Goal: Contribute content: Add original content to the website for others to see

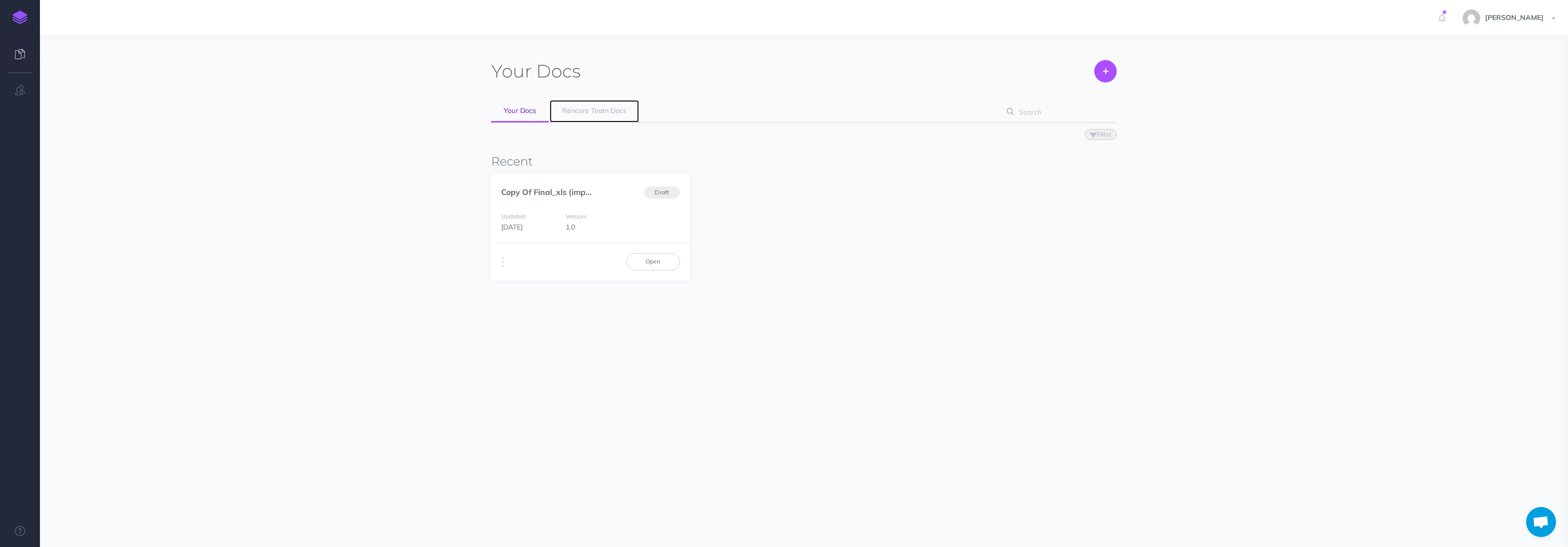
click at [570, 108] on span "Rencore Team Docs" at bounding box center [594, 110] width 65 height 9
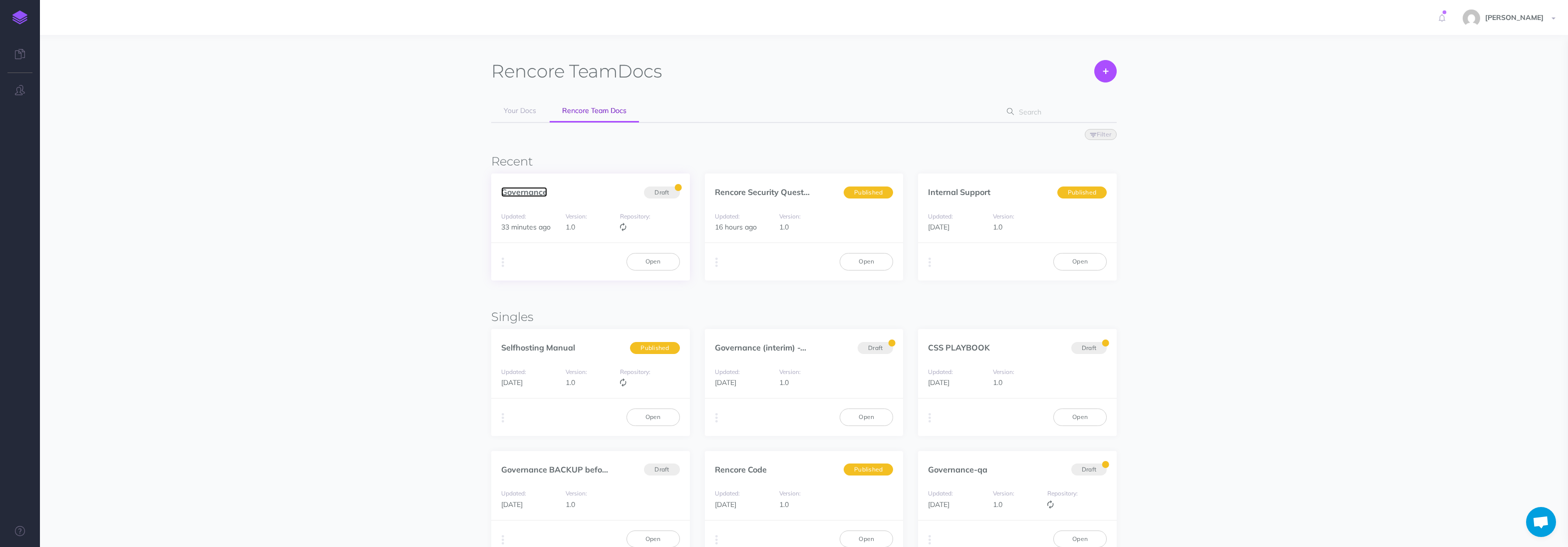
click at [521, 195] on link "Governance" at bounding box center [524, 192] width 46 height 10
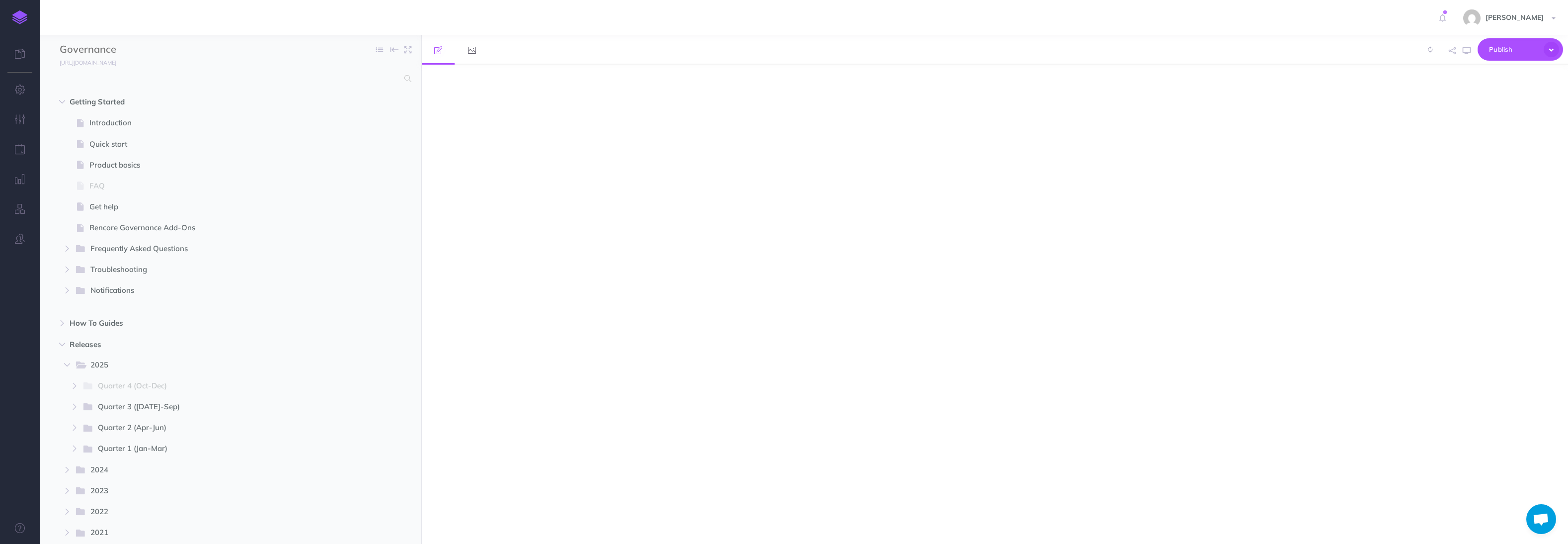
select select "null"
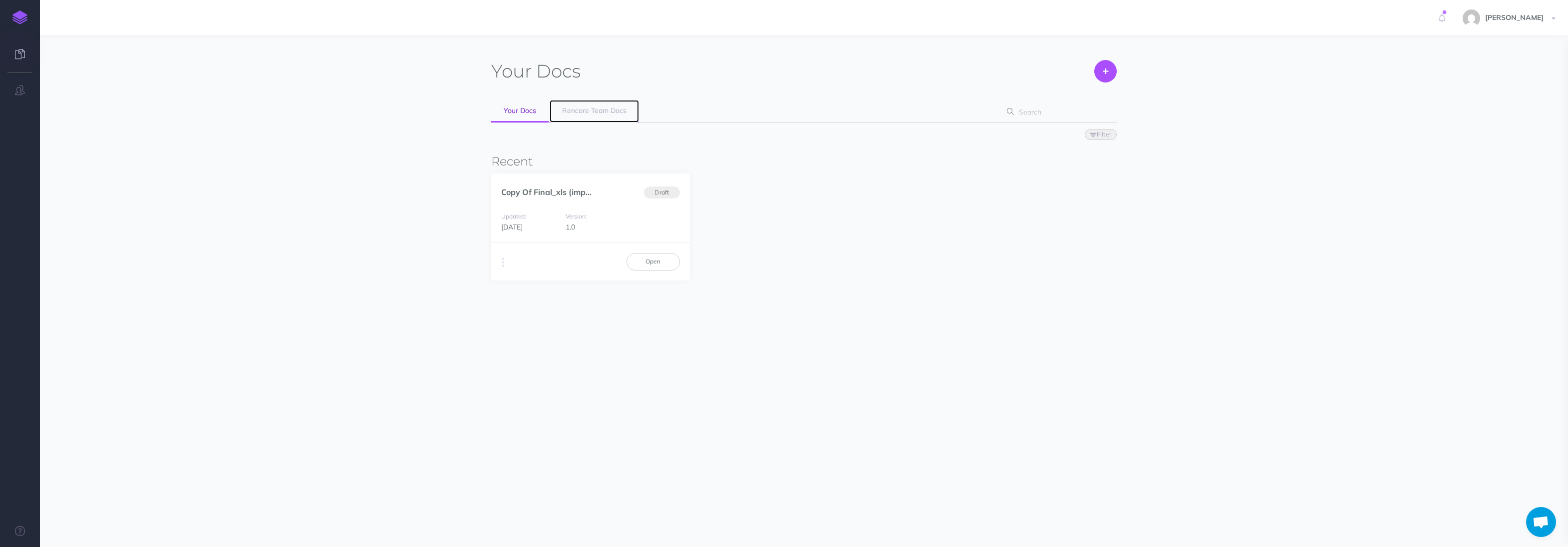
click at [578, 111] on span "Rencore Team Docs" at bounding box center [594, 110] width 65 height 9
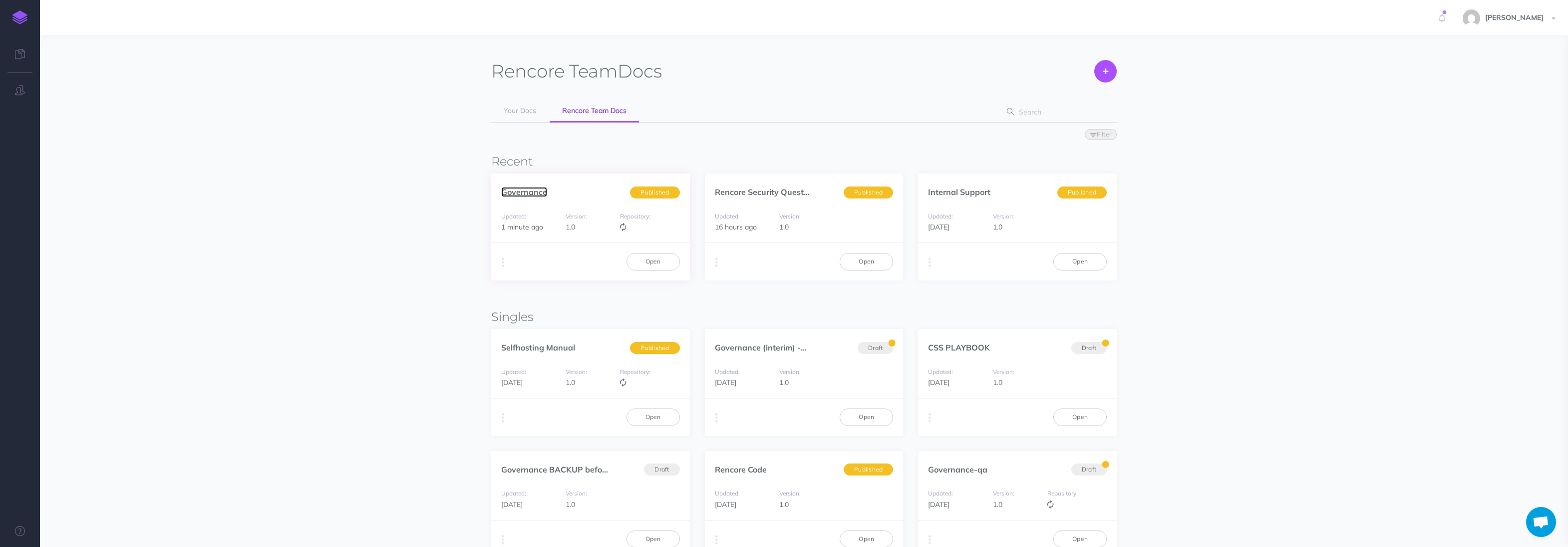
click at [524, 196] on link "Governance" at bounding box center [524, 192] width 46 height 10
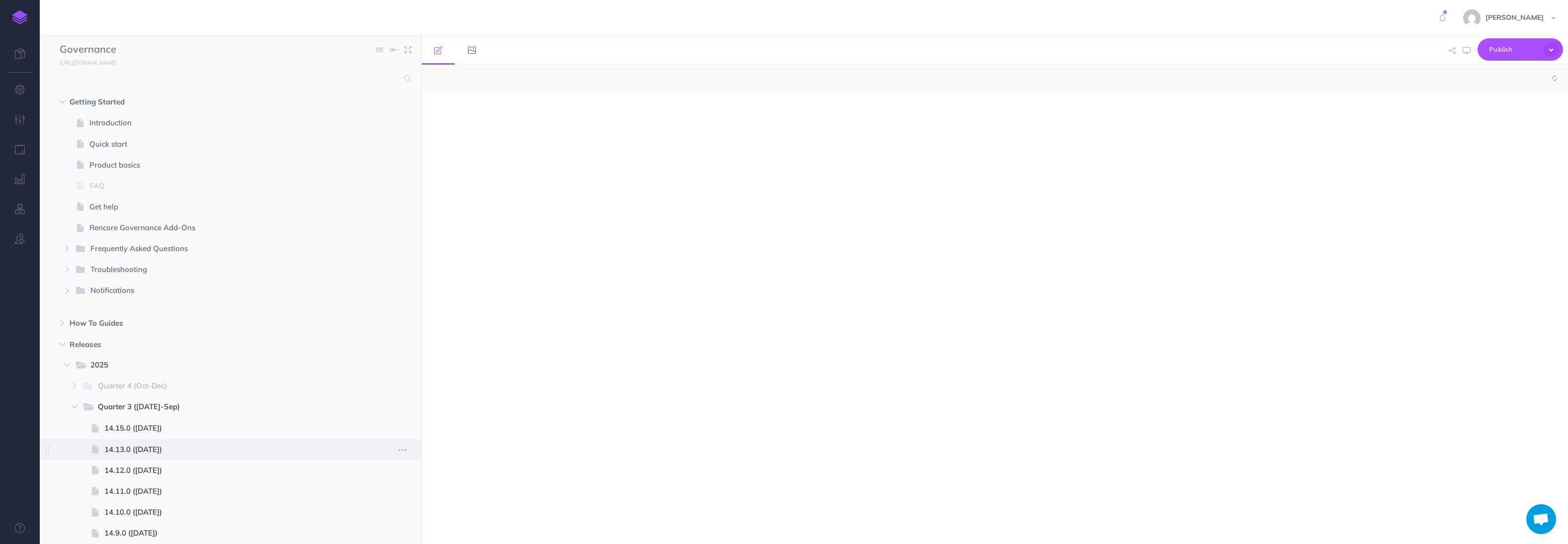
select select "null"
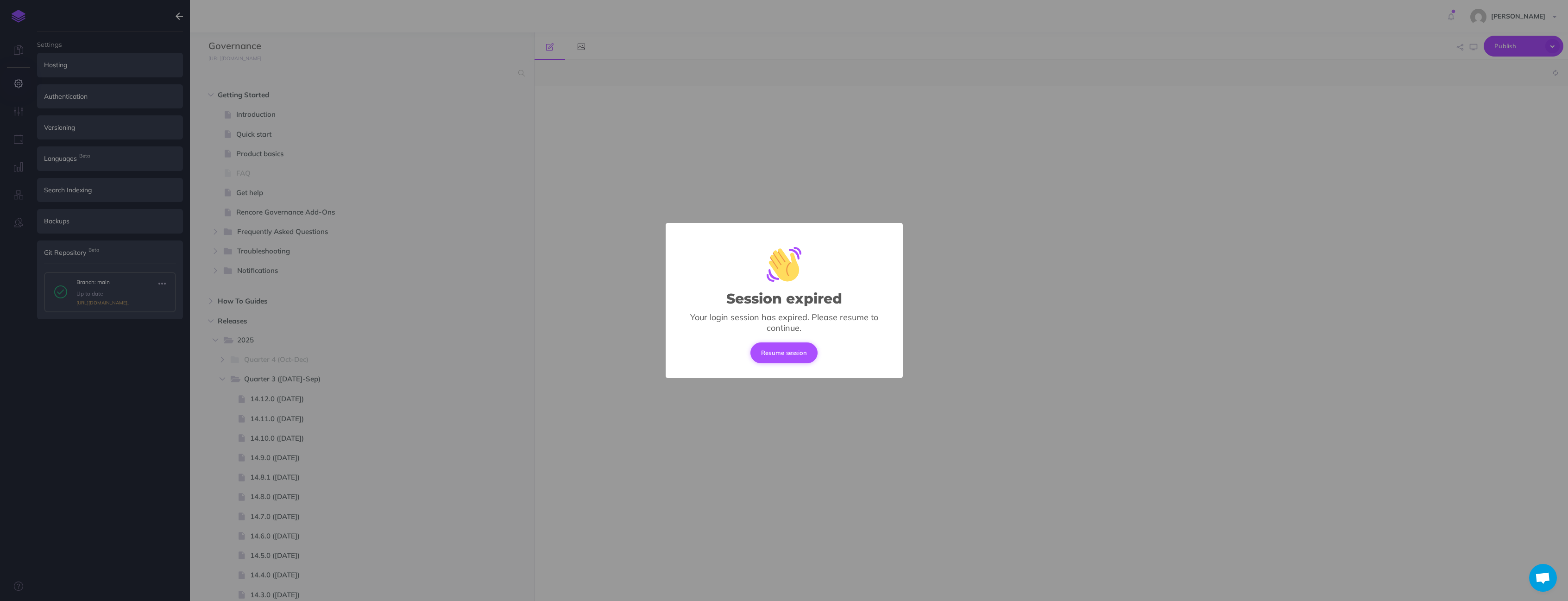
scroll to position [856, 0]
click at [785, 350] on button "Resume session" at bounding box center [784, 353] width 67 height 21
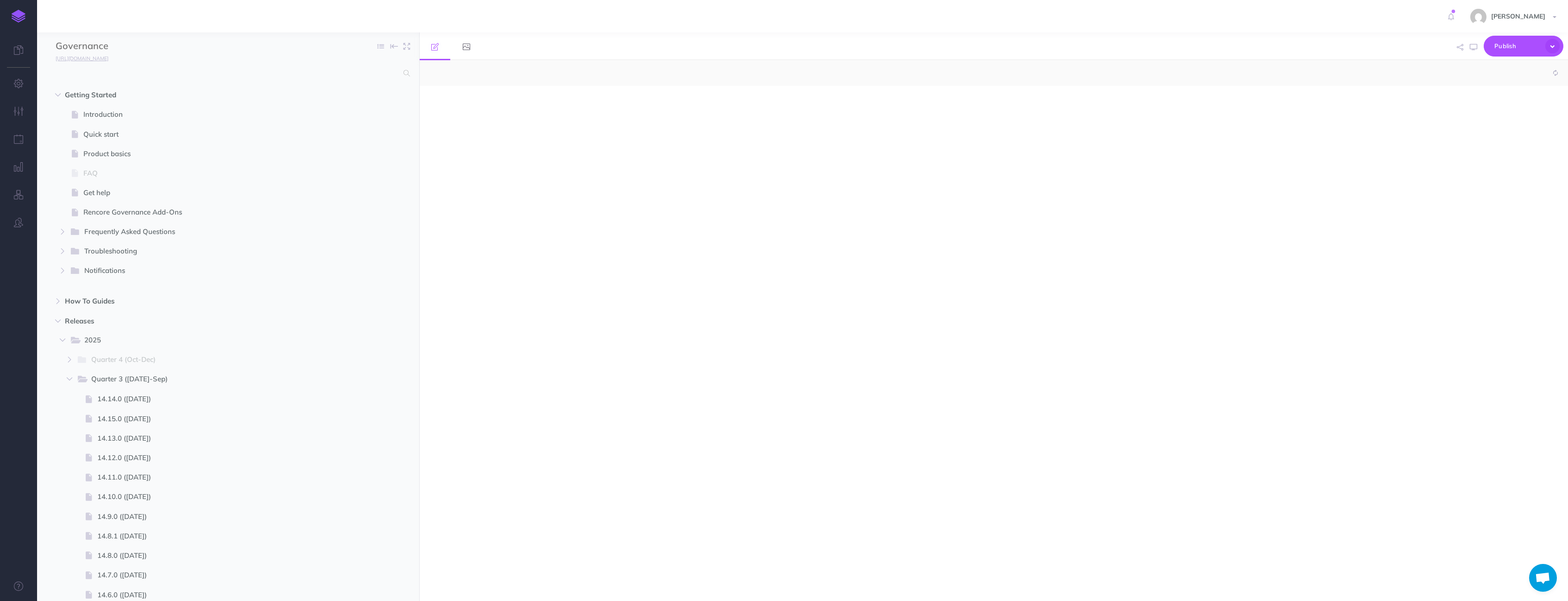
select select "null"
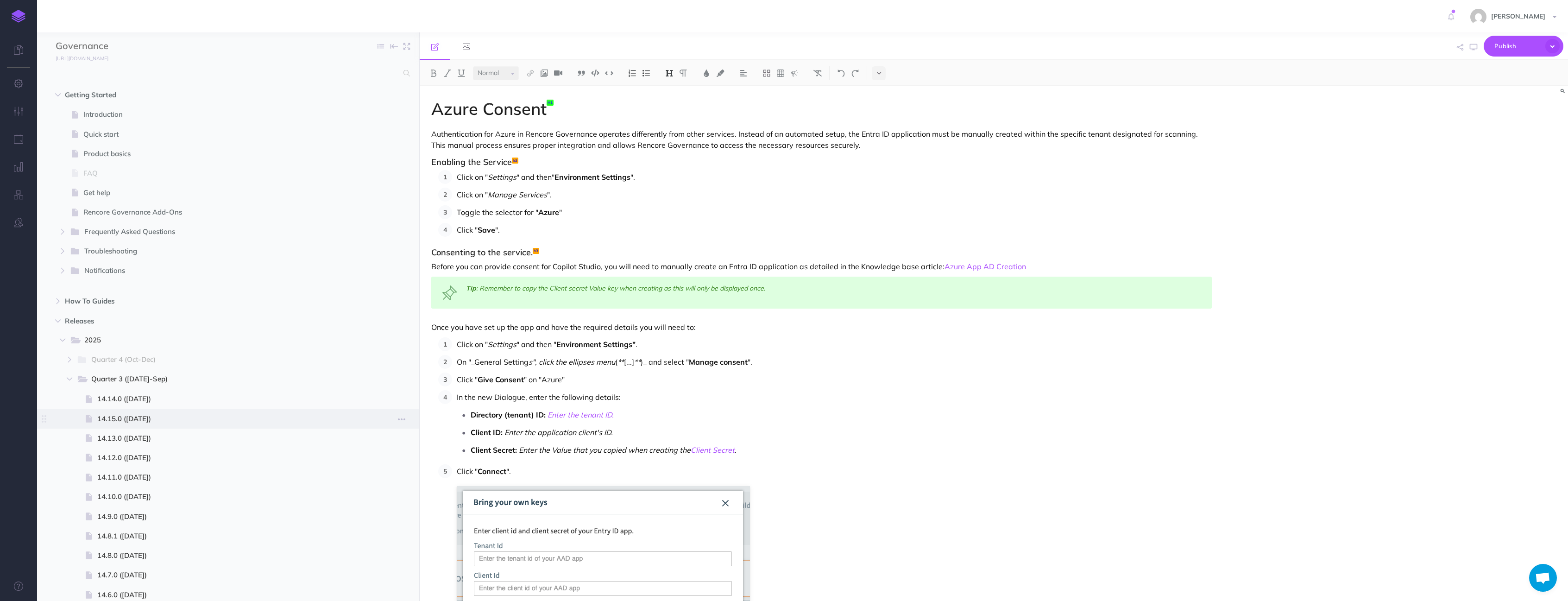
scroll to position [2, 0]
click at [400, 401] on icon "button" at bounding box center [401, 398] width 7 height 11
click at [234, 403] on span at bounding box center [228, 397] width 382 height 20
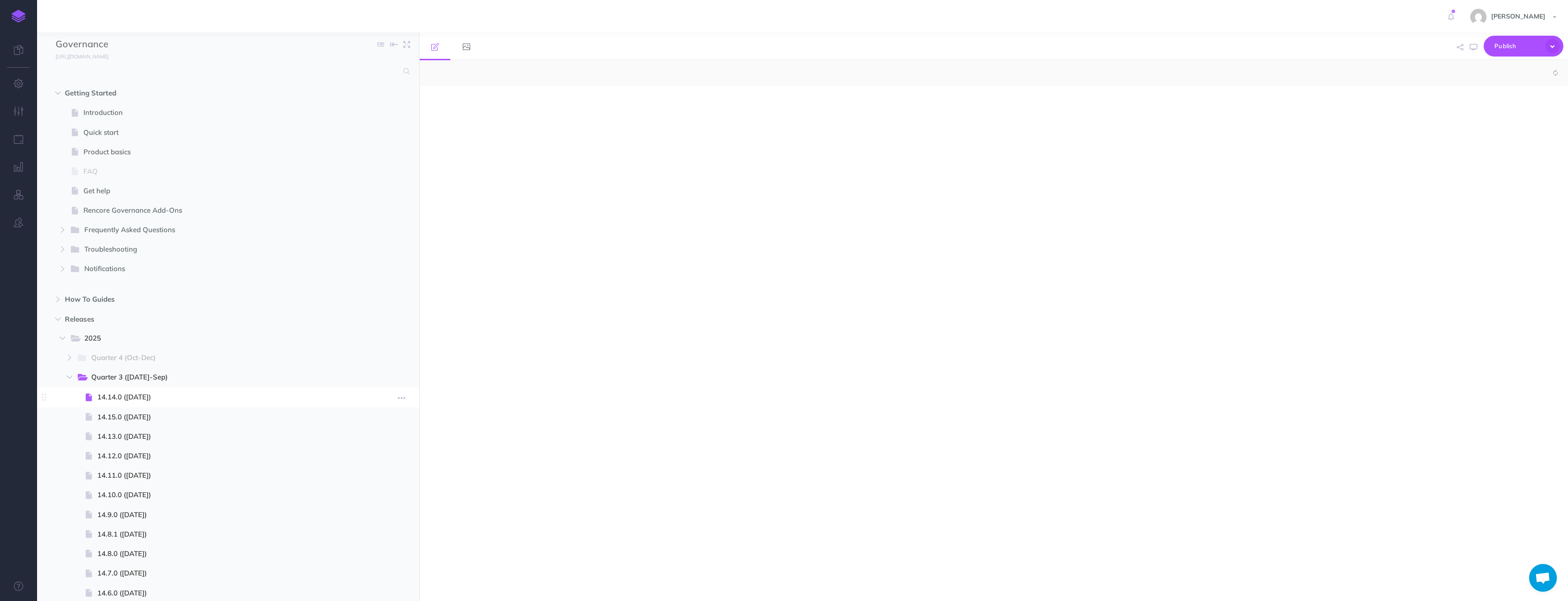
select select "null"
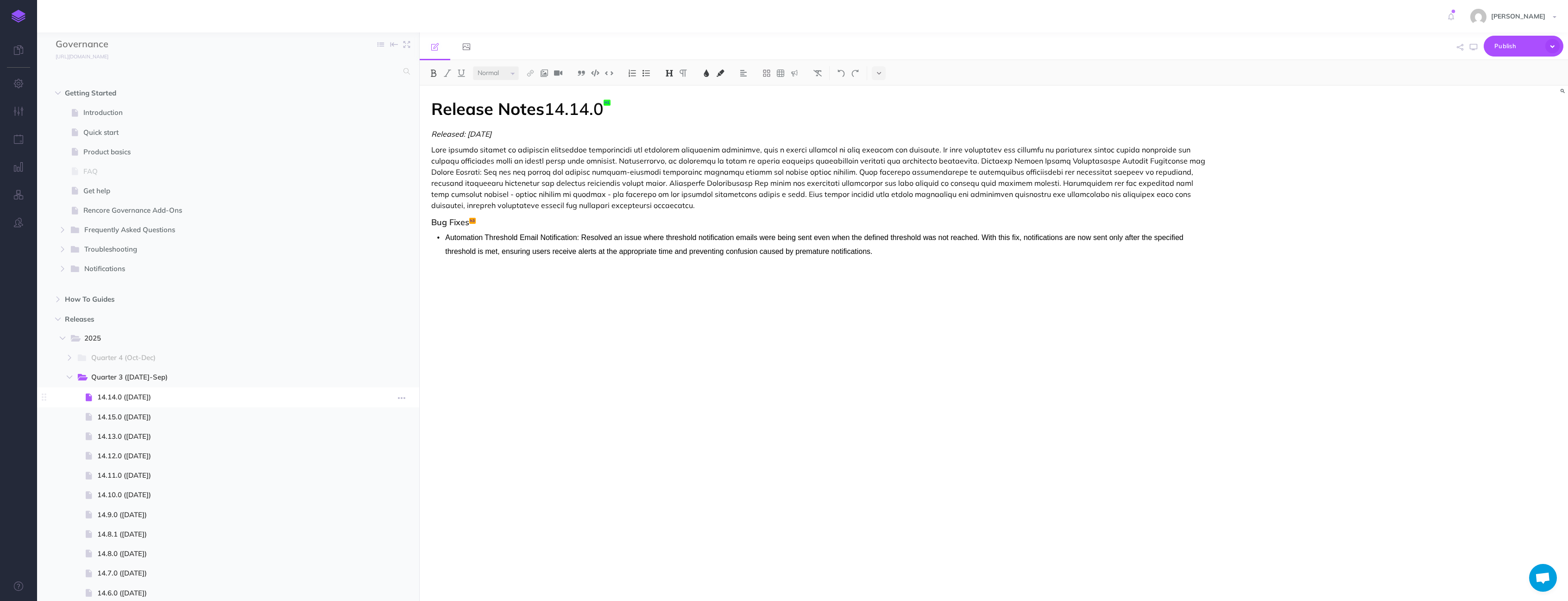
drag, startPoint x: 195, startPoint y: 398, endPoint x: 169, endPoint y: 393, distance: 26.5
click at [179, 395] on span "14.14.0 ([DATE])" at bounding box center [230, 397] width 267 height 11
drag, startPoint x: 155, startPoint y: 395, endPoint x: 154, endPoint y: 400, distance: 5.1
click at [150, 404] on li "14.14.0 (28-Aug-2025) Page history Notes manager Duplicate Settings Delete" at bounding box center [246, 397] width 327 height 20
click at [401, 399] on icon "button" at bounding box center [401, 398] width 7 height 11
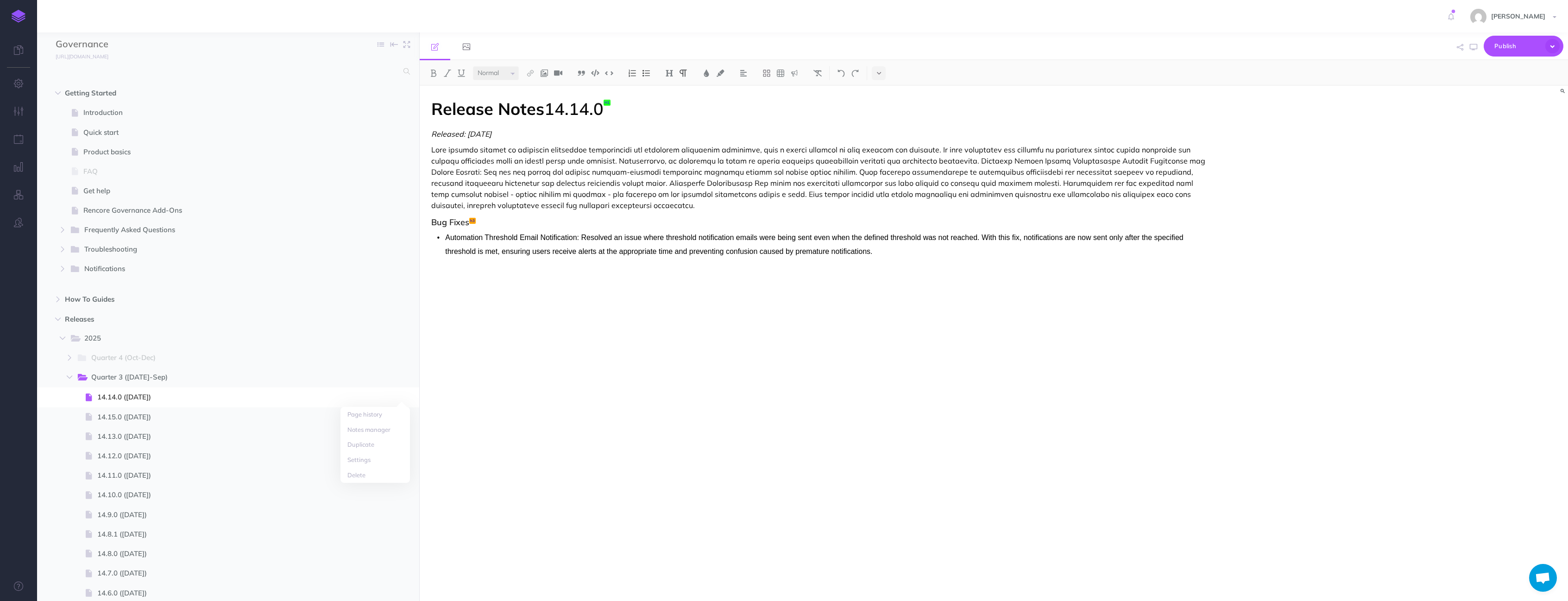
drag, startPoint x: 517, startPoint y: 429, endPoint x: 448, endPoint y: 424, distance: 69.2
click at [516, 429] on div "Release Notes 14.14.0 Released: 2025-08-28 Bug Fixes Automation Threshold Email…" at bounding box center [822, 338] width 804 height 505
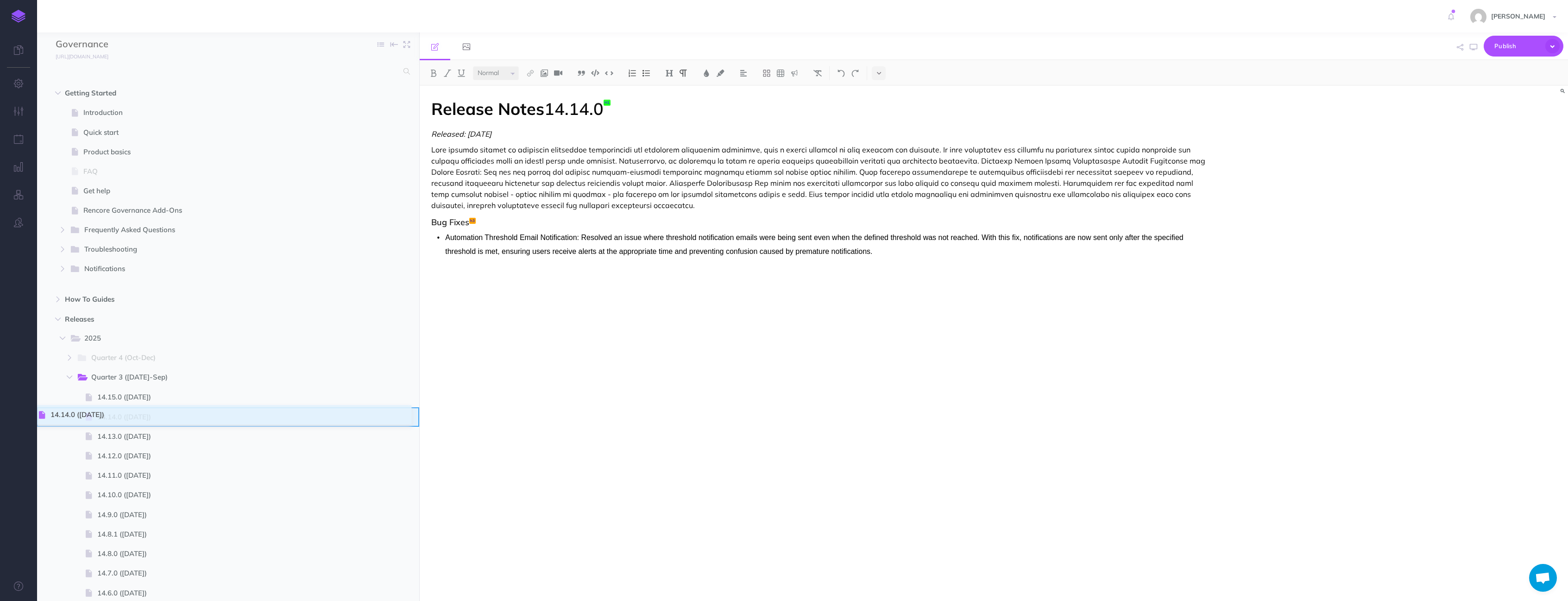
drag, startPoint x: 41, startPoint y: 399, endPoint x: 40, endPoint y: 416, distance: 17.0
click at [1501, 45] on span "Publish" at bounding box center [1517, 46] width 47 height 14
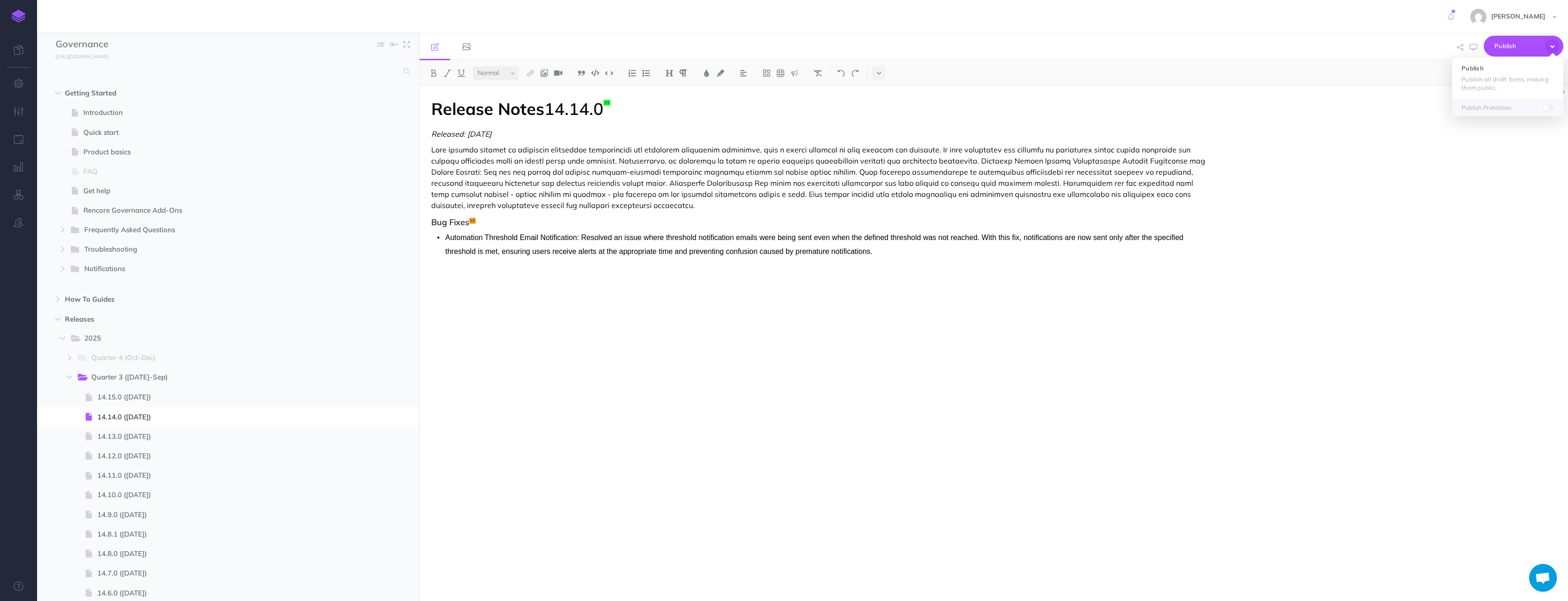
drag, startPoint x: 1450, startPoint y: 192, endPoint x: 1439, endPoint y: 191, distance: 11.0
click at [1444, 191] on div "Release Notes 14.14.0 Released: 2025-08-28 Bug Fixes Automation Threshold Email…" at bounding box center [994, 342] width 1149 height 515
click at [398, 376] on icon "button" at bounding box center [401, 378] width 7 height 11
drag, startPoint x: 523, startPoint y: 424, endPoint x: 510, endPoint y: 425, distance: 13.0
click at [519, 424] on div "Release Notes 14.14.0 Released: 2025-08-28 Bug Fixes Automation Threshold Email…" at bounding box center [822, 338] width 804 height 505
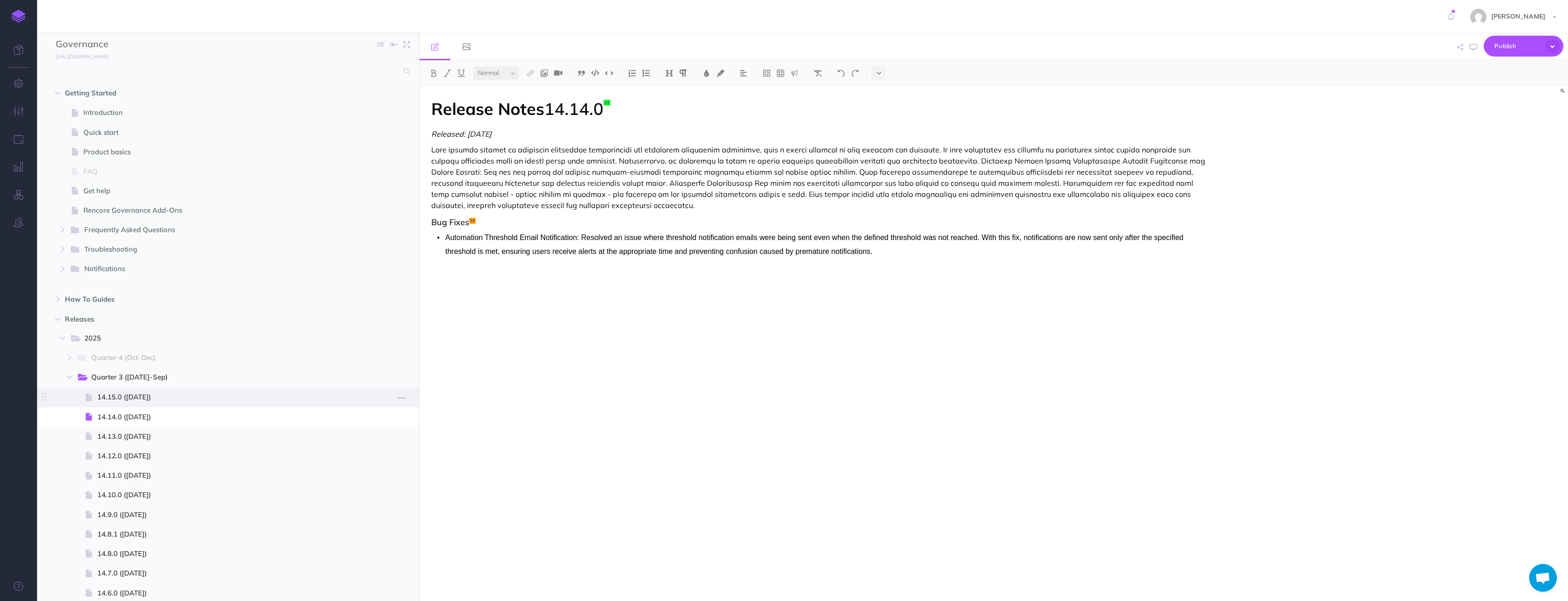
click at [131, 396] on span "14.15.0 ([DATE])" at bounding box center [230, 397] width 267 height 11
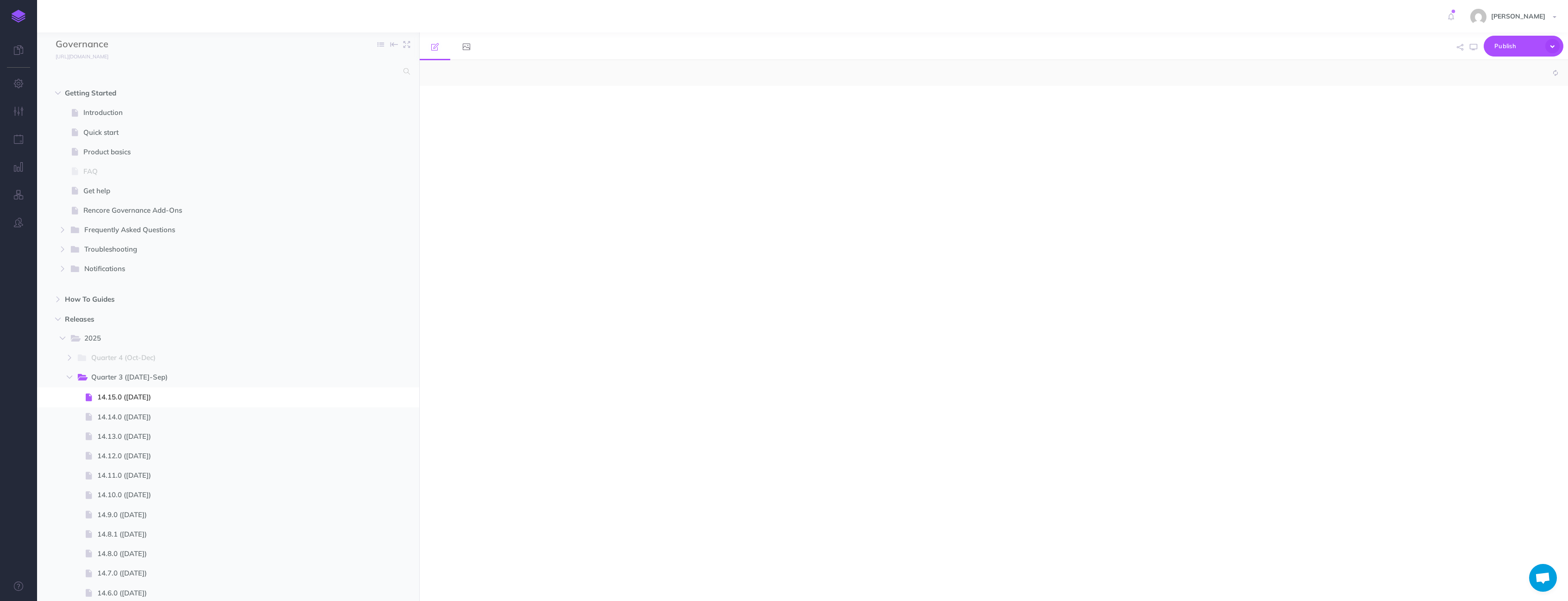
select select "null"
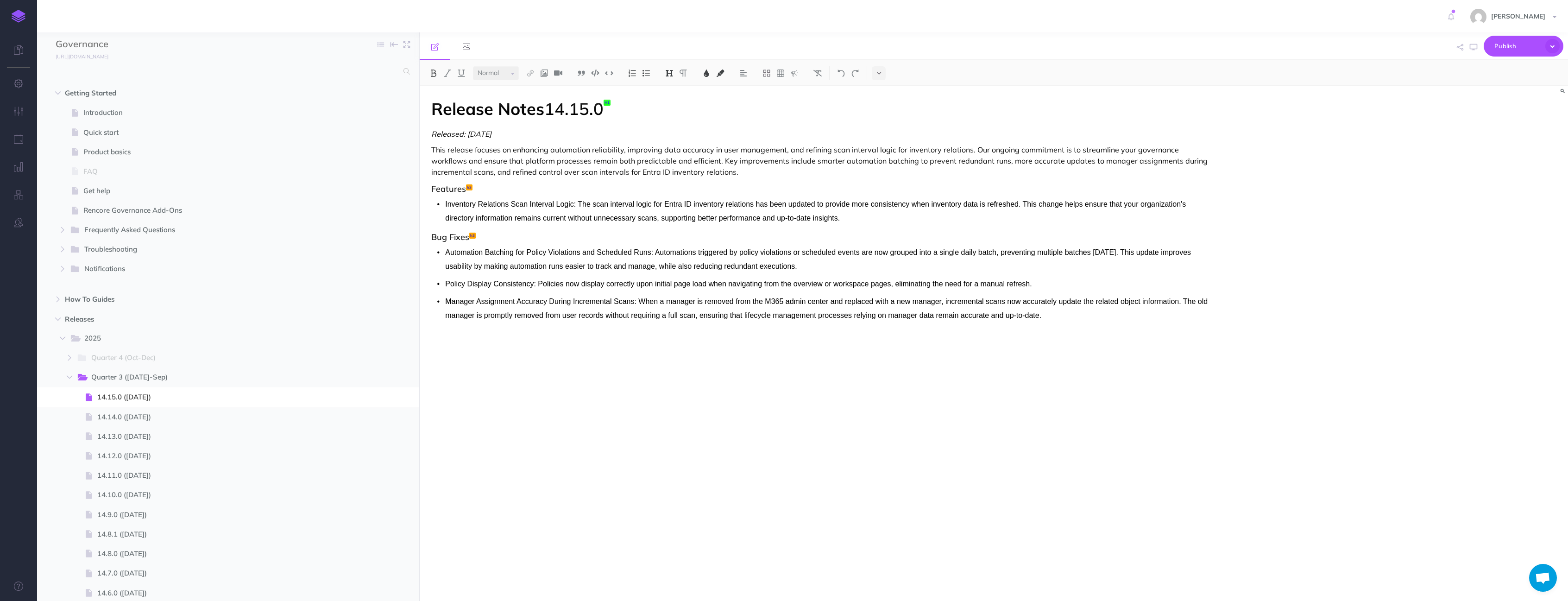
click at [459, 372] on div "Release Notes 14.15.0 Released: 2025-08-28 This release focuses on enhancing au…" at bounding box center [822, 338] width 804 height 505
click at [398, 399] on icon "button" at bounding box center [401, 398] width 7 height 11
click at [376, 396] on small "PUBLISH" at bounding box center [378, 397] width 21 height 6
click at [370, 473] on button "Publish" at bounding box center [370, 476] width 30 height 16
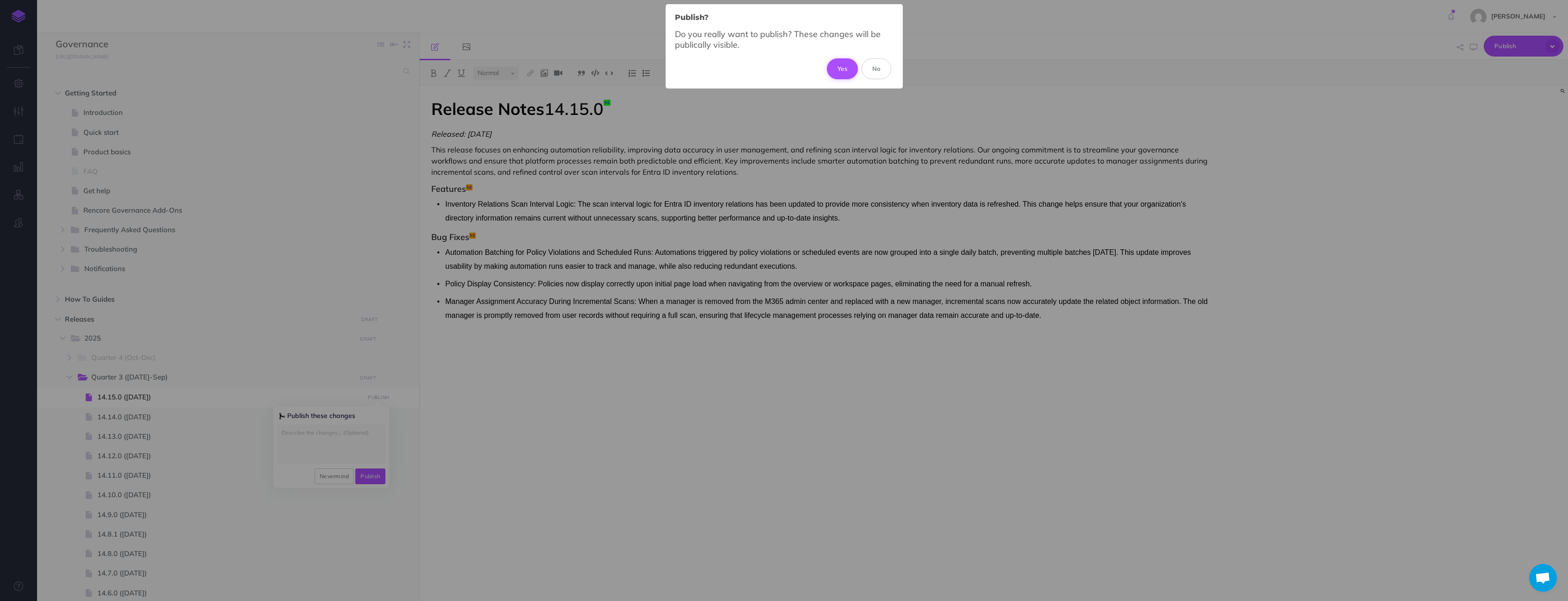
click at [846, 66] on button "Yes" at bounding box center [842, 69] width 31 height 21
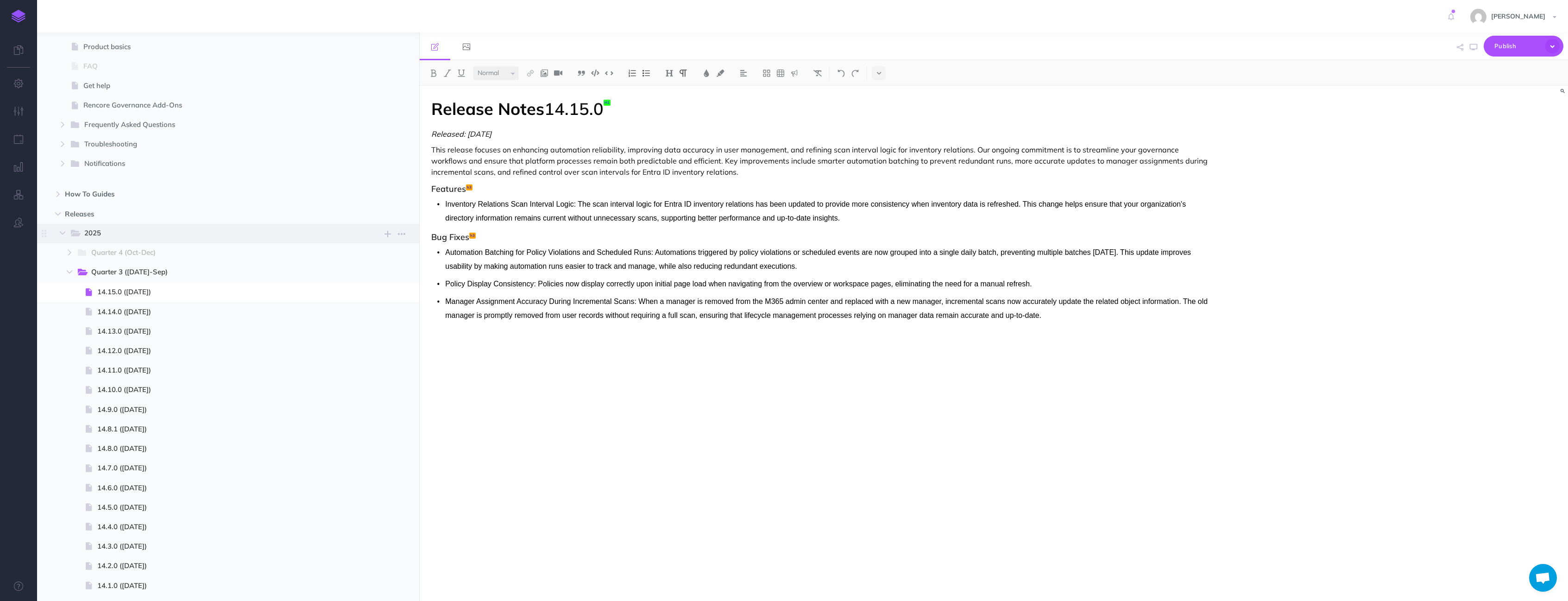
scroll to position [129, 0]
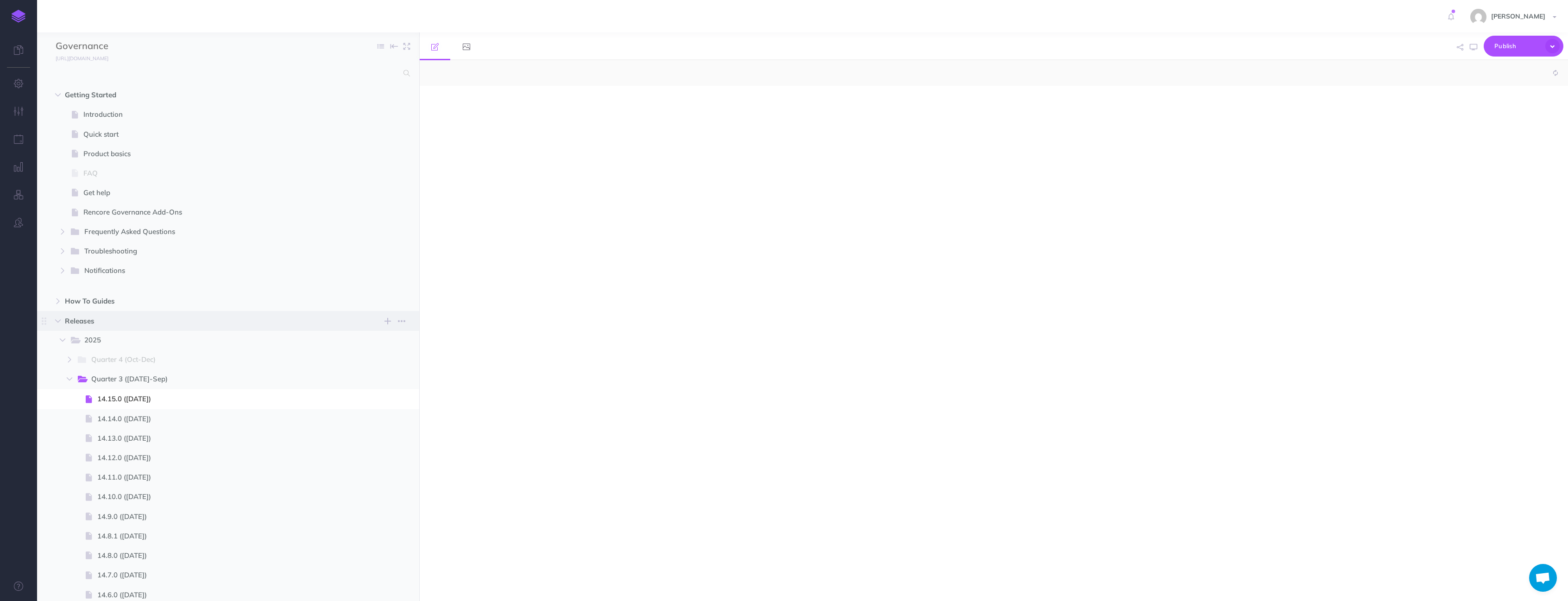
select select "null"
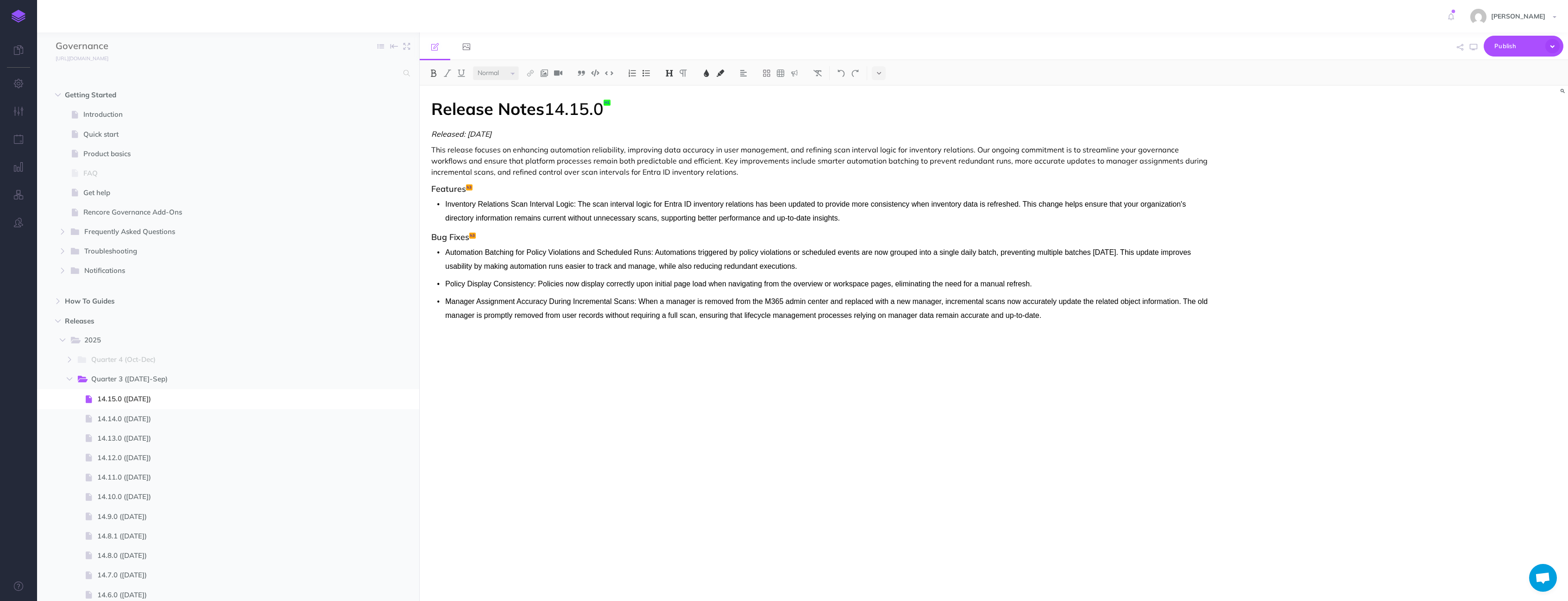
click at [499, 364] on div "Release Notes 14.15.0 Released: 2025-08-28 This release focuses on enhancing au…" at bounding box center [822, 338] width 804 height 505
drag, startPoint x: 462, startPoint y: 383, endPoint x: 464, endPoint y: 376, distance: 7.3
click at [462, 383] on div "Release Notes 14.15.0 Released: 2025-08-28 This release focuses on enhancing au…" at bounding box center [822, 338] width 804 height 505
click at [126, 400] on span "14.15.0 ([DATE])" at bounding box center [230, 399] width 267 height 11
click at [456, 370] on div "Release Notes 14.15.0 Released: 2025-08-28 This release focuses on enhancing au…" at bounding box center [822, 338] width 804 height 505
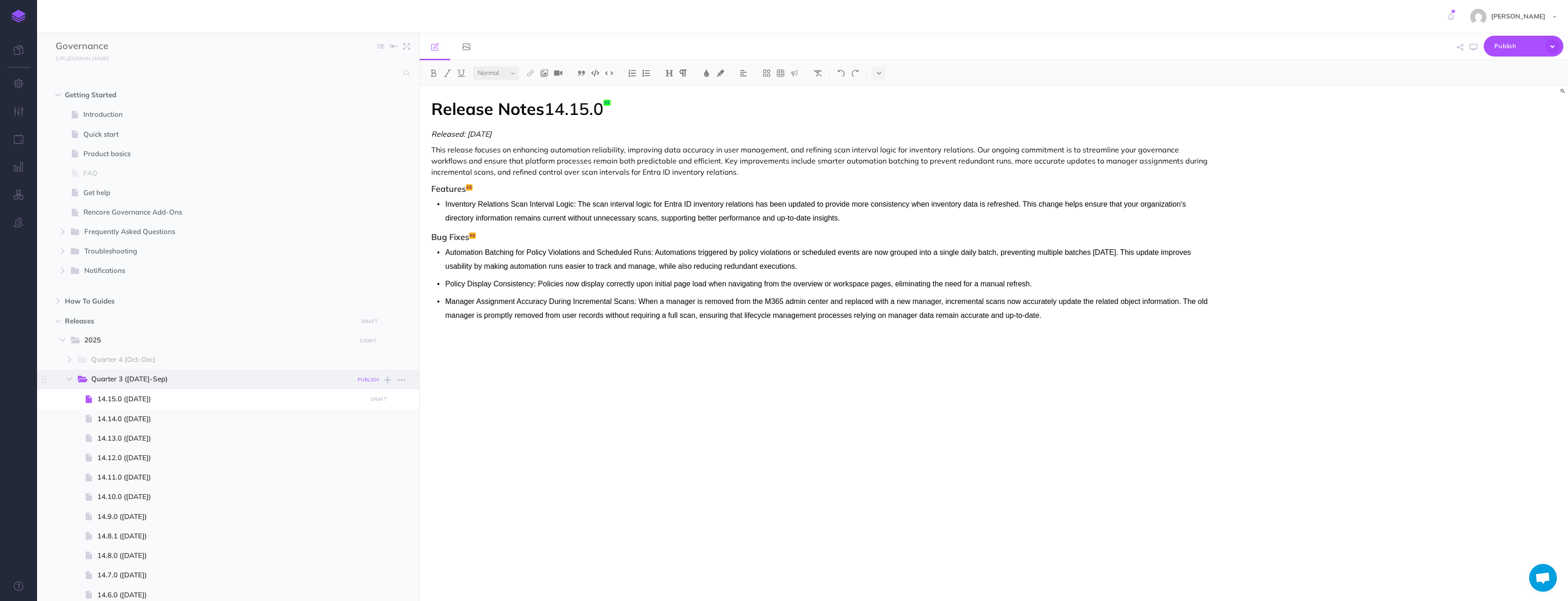
click at [365, 382] on small "PUBLISH" at bounding box center [368, 380] width 21 height 6
click at [365, 458] on button "Publish" at bounding box center [360, 459] width 30 height 16
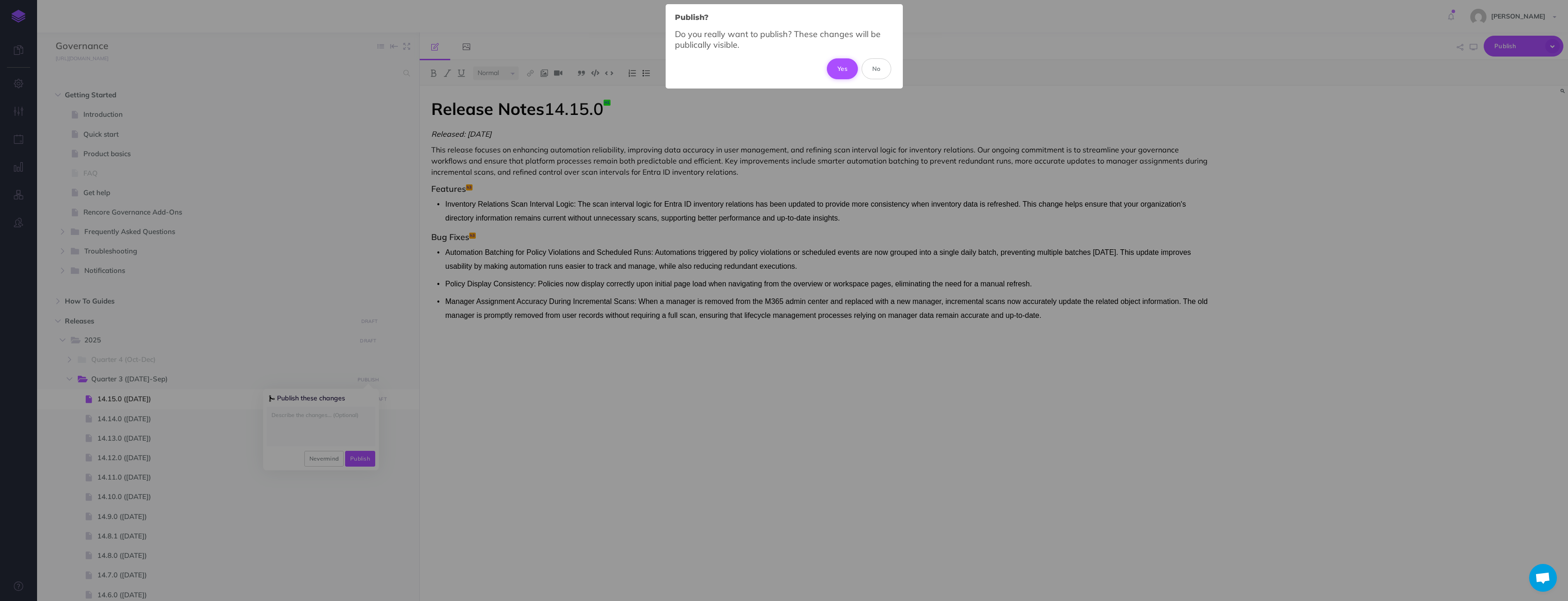
click at [845, 70] on button "Yes" at bounding box center [842, 69] width 31 height 21
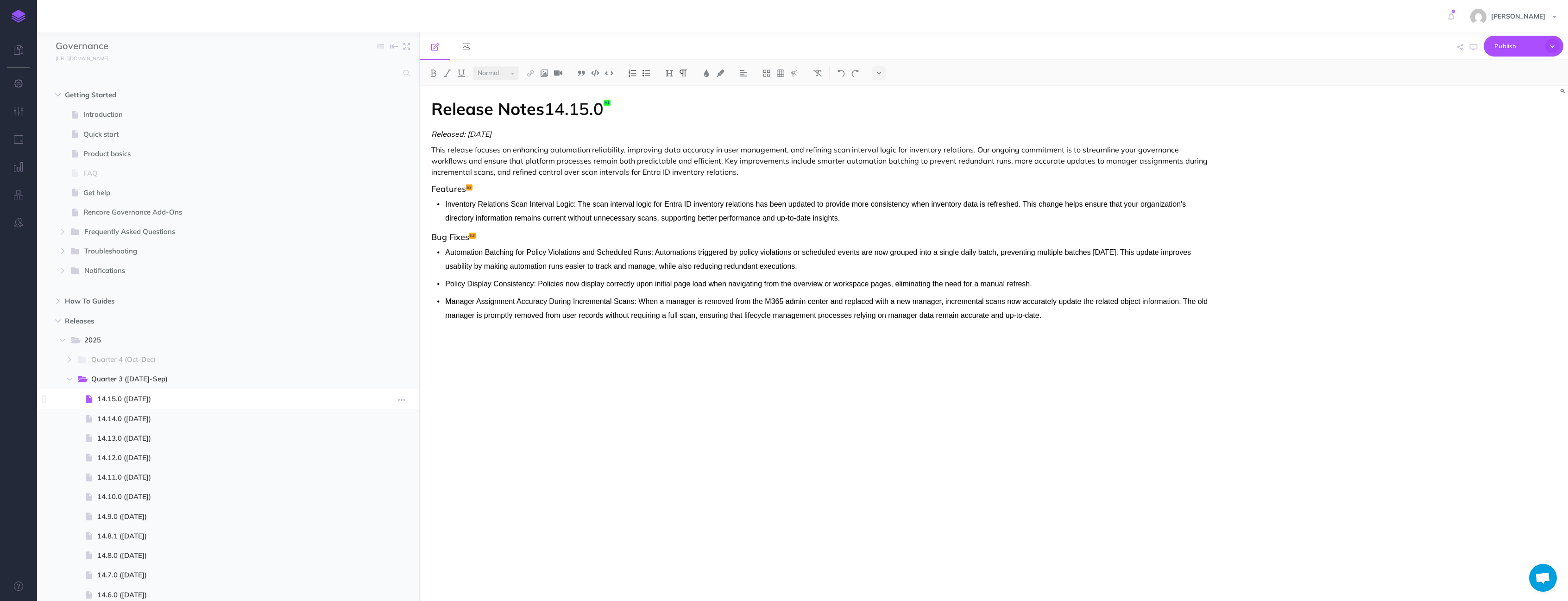
click at [400, 405] on div "Page history Notes manager Duplicate Settings Delete" at bounding box center [401, 399] width 17 height 20
click at [396, 399] on button "button" at bounding box center [401, 399] width 17 height 12
click at [374, 459] on link "Settings" at bounding box center [375, 461] width 70 height 15
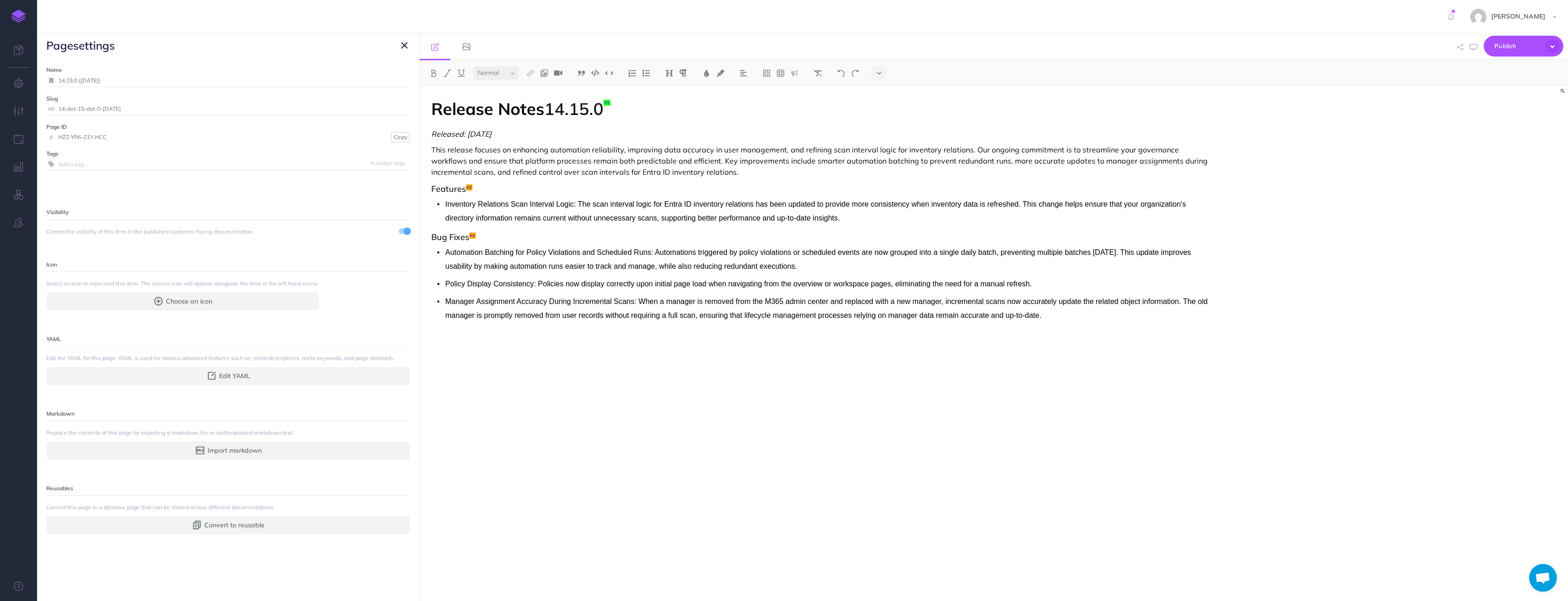
click at [402, 45] on icon "button" at bounding box center [404, 45] width 6 height 11
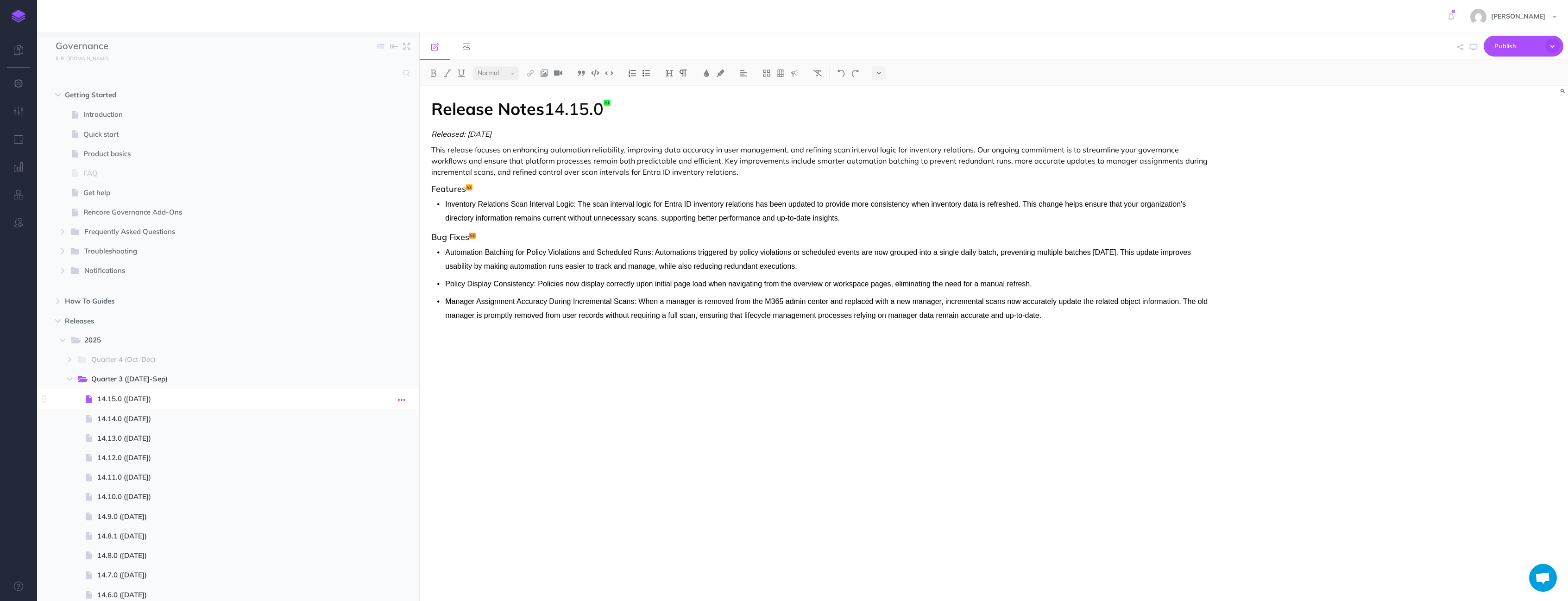
click at [402, 401] on icon "button" at bounding box center [401, 399] width 7 height 11
click at [362, 478] on link "Delete" at bounding box center [375, 476] width 70 height 15
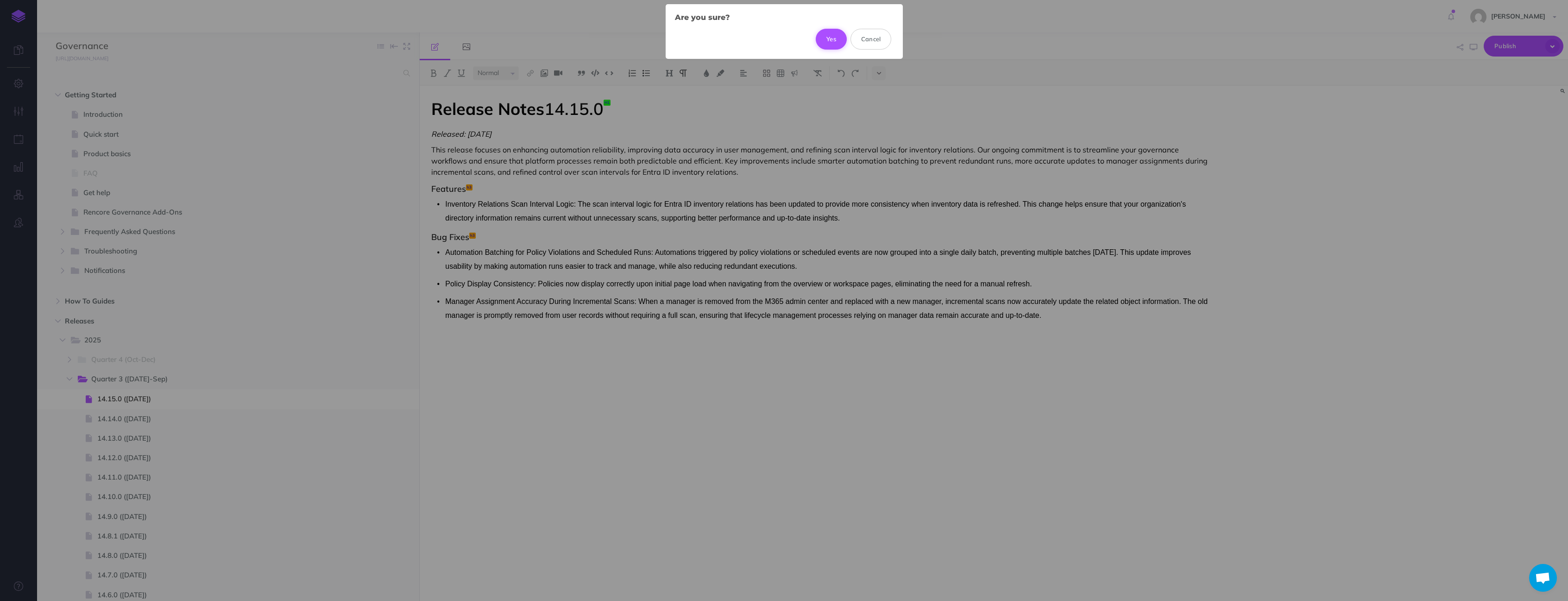
click at [830, 42] on button "Yes" at bounding box center [831, 39] width 31 height 21
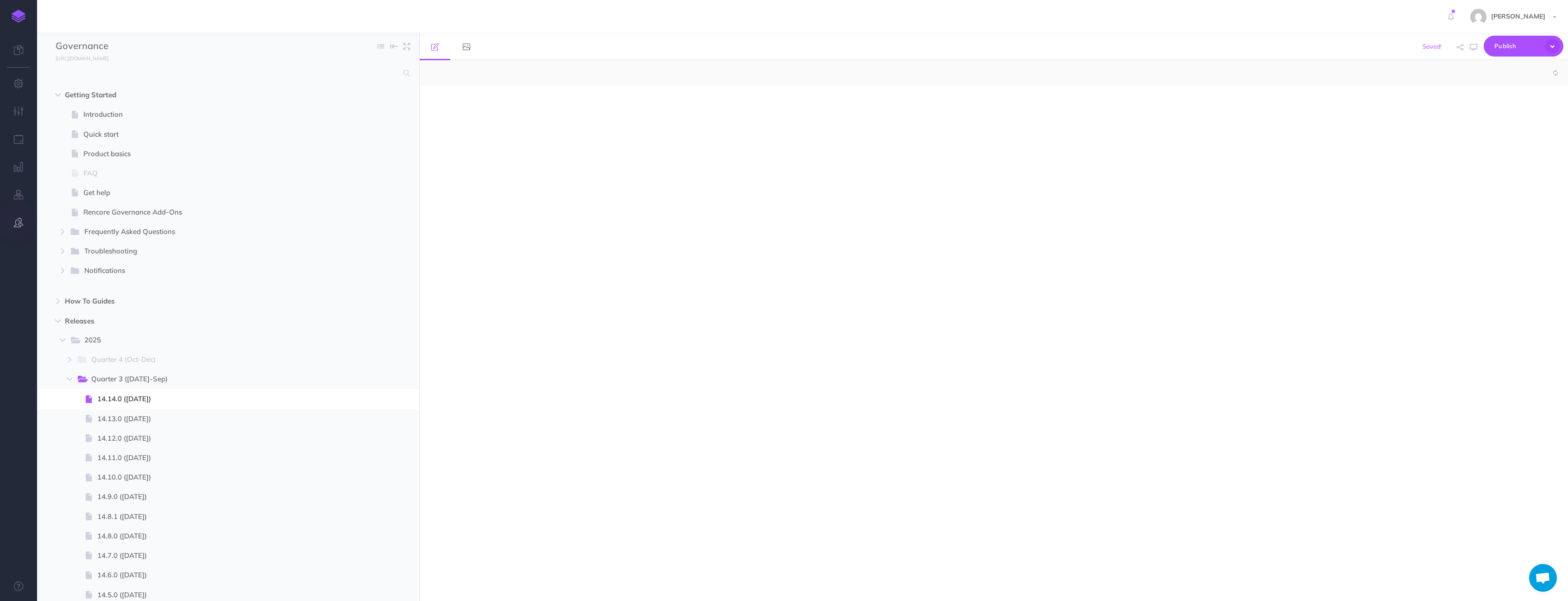
select select "null"
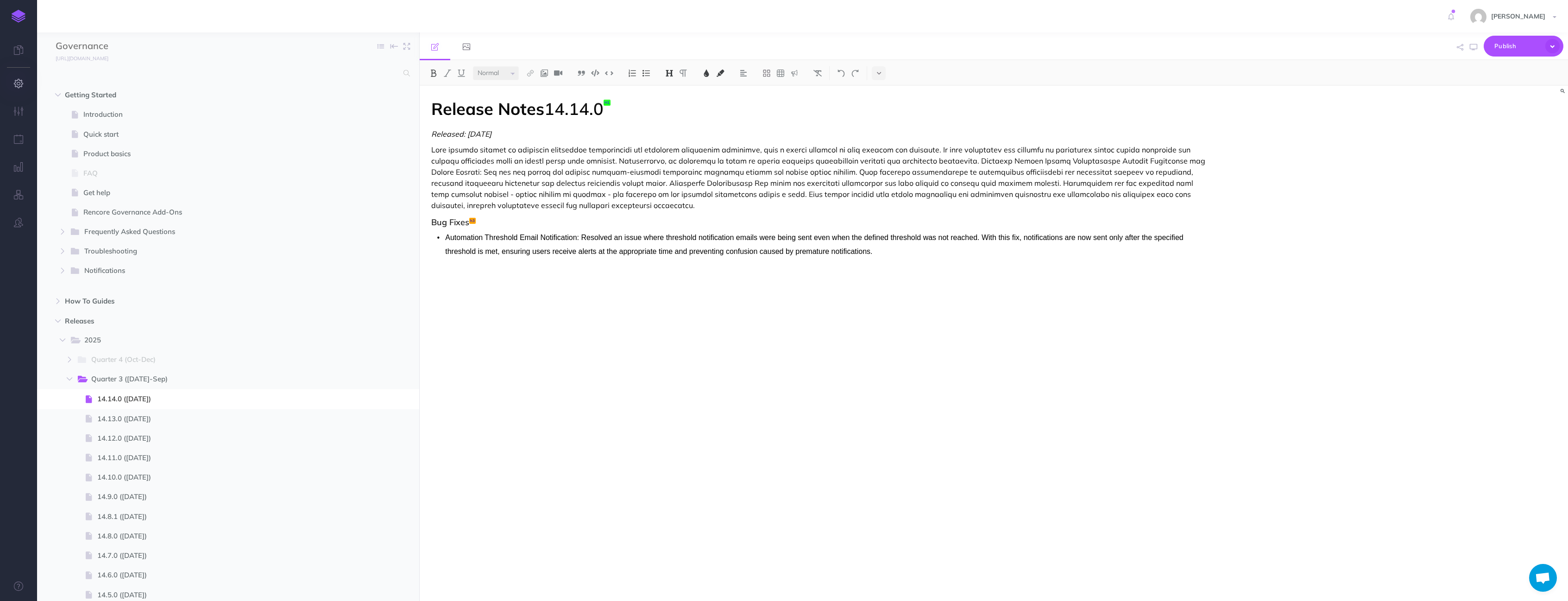
click at [17, 90] on button "button" at bounding box center [18, 83] width 37 height 28
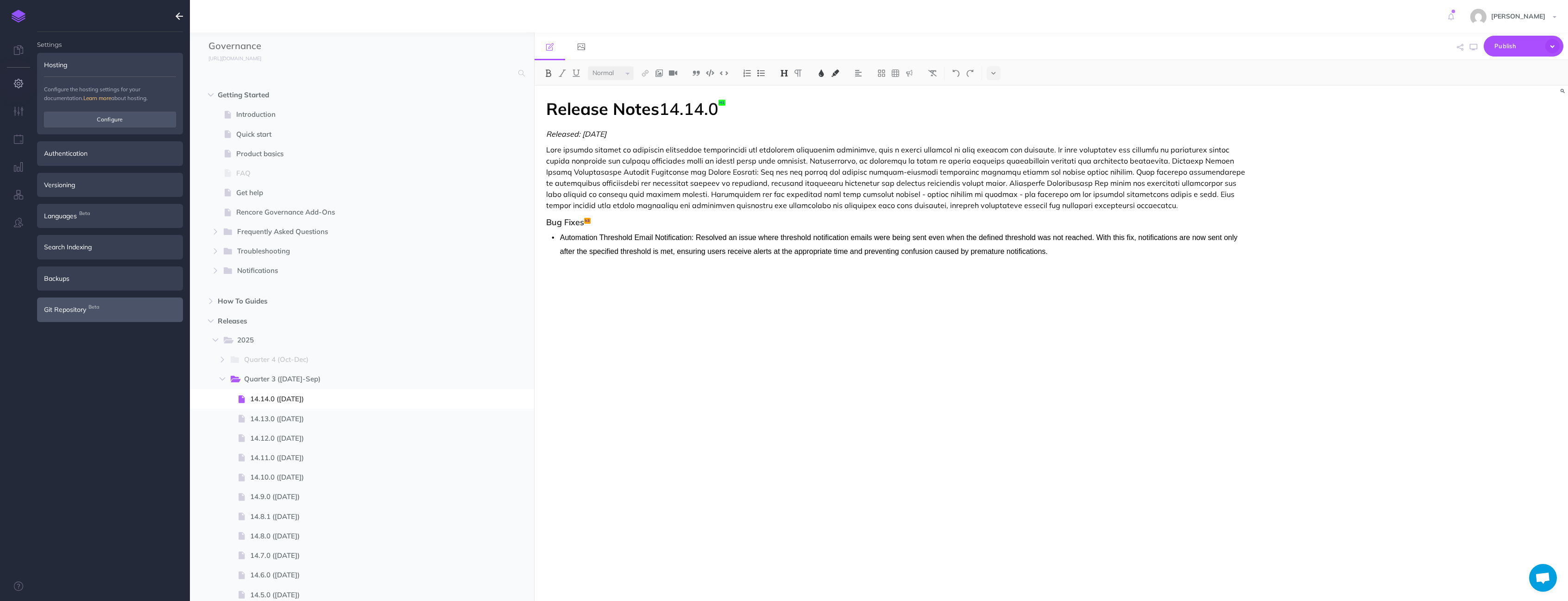
click at [106, 312] on div "Git Repository Beta" at bounding box center [110, 309] width 146 height 24
click at [165, 281] on icon "button" at bounding box center [161, 283] width 7 height 11
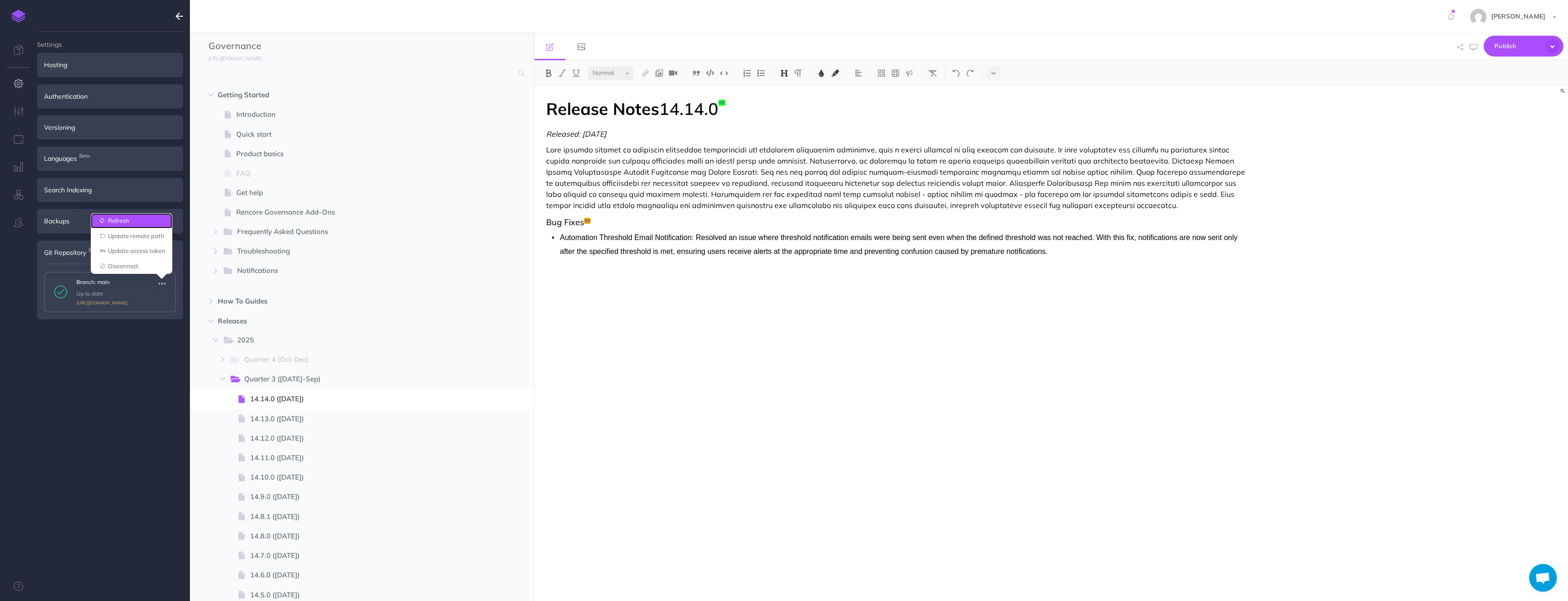
click at [123, 223] on link "Refresh" at bounding box center [131, 220] width 81 height 15
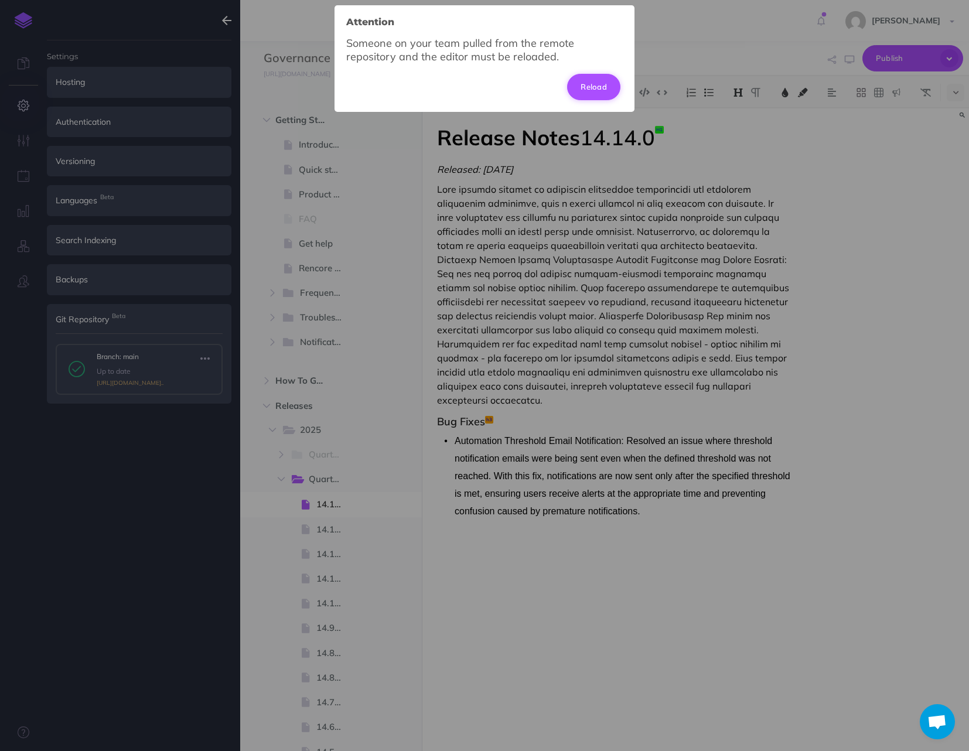
click at [596, 87] on button "Reload" at bounding box center [593, 87] width 53 height 26
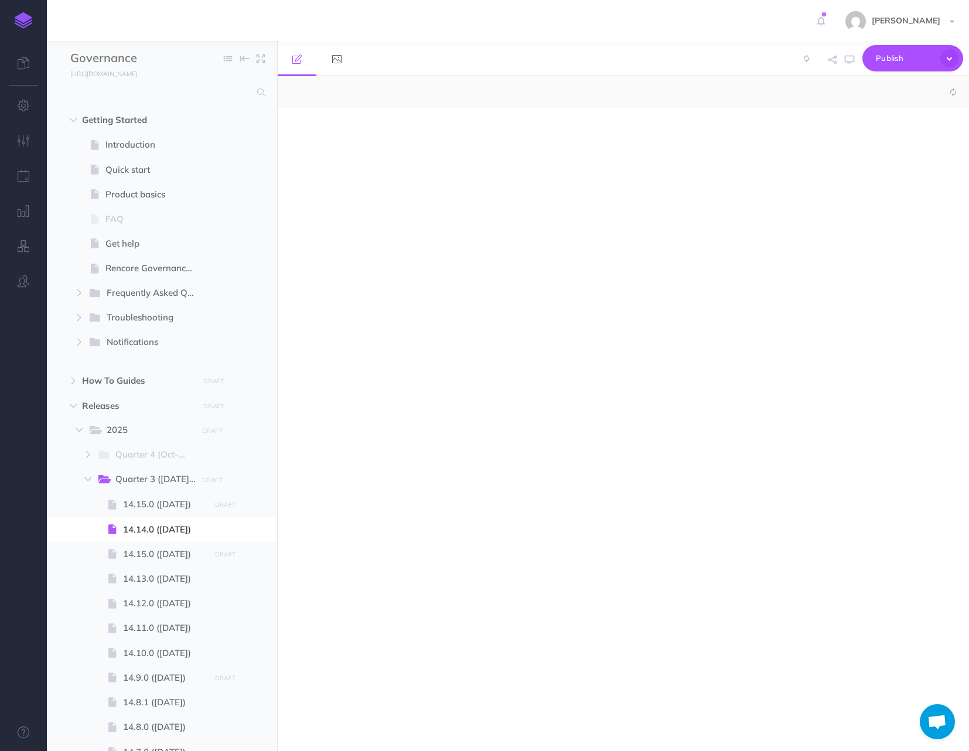
select select "null"
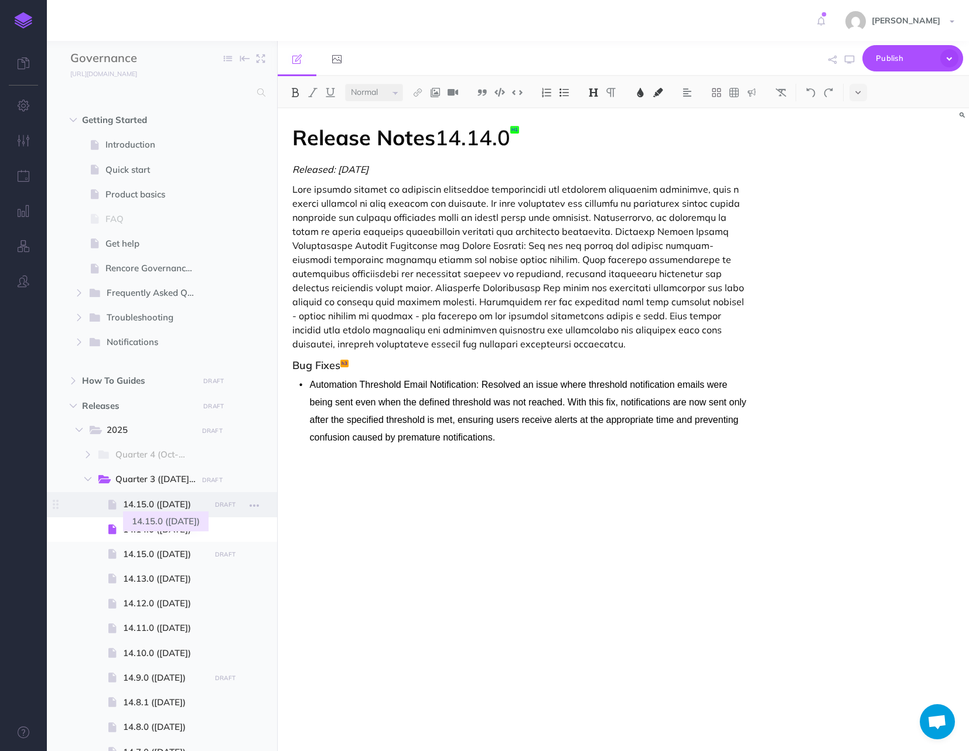
click at [143, 510] on span "14.15.0 ([DATE])" at bounding box center [165, 504] width 84 height 14
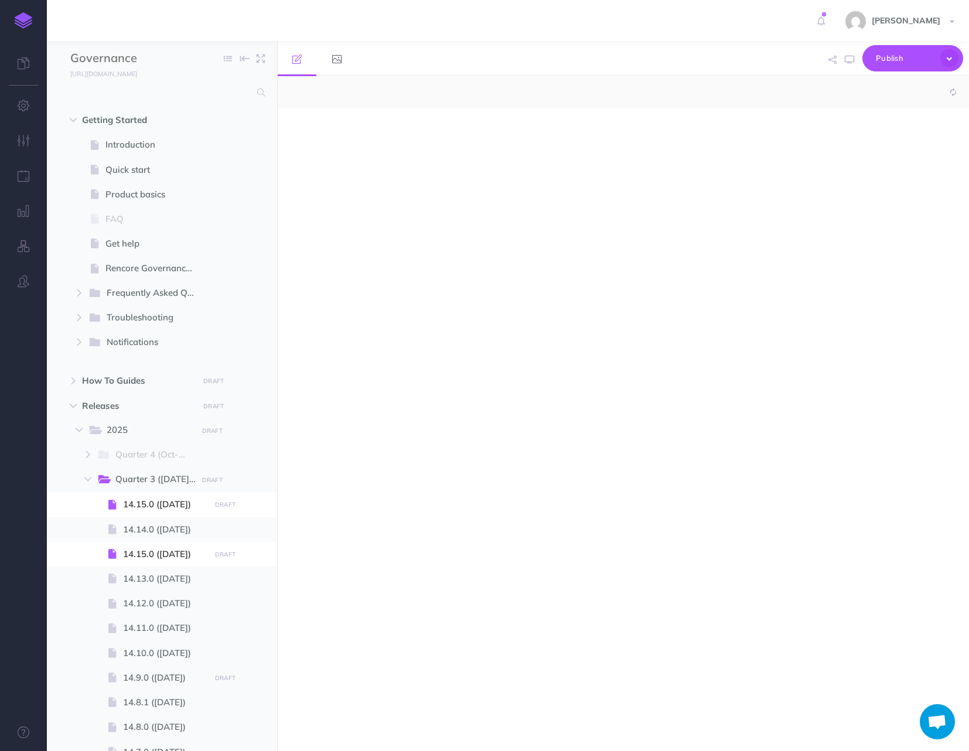
select select "null"
